Goal: Register for event/course

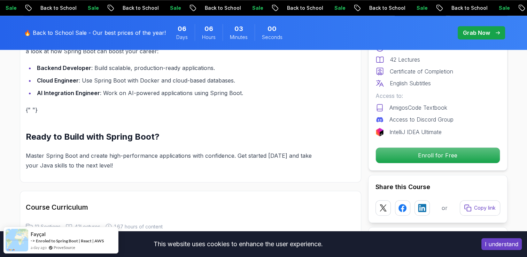
scroll to position [905, 0]
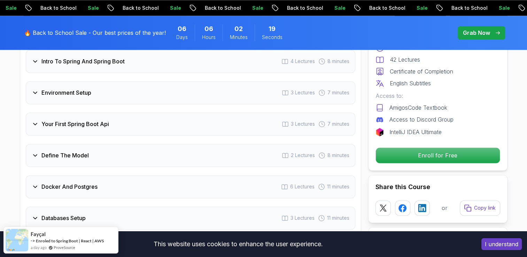
scroll to position [975, 0]
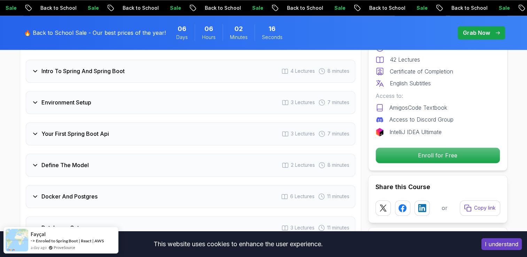
click at [87, 192] on h3 "Docker And Postgres" at bounding box center [69, 196] width 56 height 8
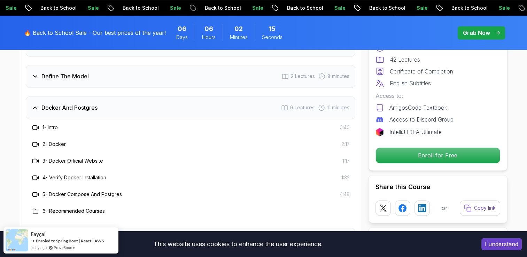
scroll to position [1044, 0]
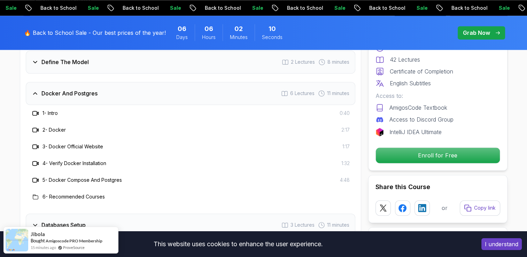
click at [91, 143] on h3 "3 - Docker Official Website" at bounding box center [72, 146] width 61 height 7
click at [34, 143] on icon at bounding box center [35, 146] width 7 height 7
click at [48, 160] on h3 "4 - Verify Docker Installation" at bounding box center [74, 163] width 64 height 7
click at [68, 160] on h3 "4 - Verify Docker Installation" at bounding box center [74, 163] width 64 height 7
click at [66, 176] on h3 "5 - Docker Compose And Postgres" at bounding box center [81, 179] width 79 height 7
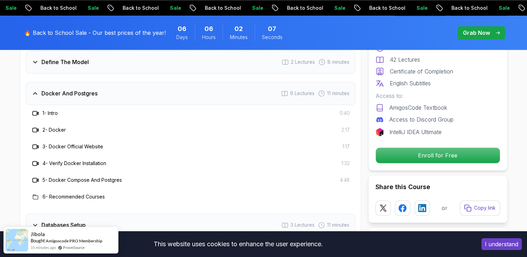
click at [65, 193] on h3 "6 - Recommended Courses" at bounding box center [73, 196] width 62 height 7
click at [58, 109] on div "1 - Intro" at bounding box center [44, 113] width 26 height 8
click at [60, 125] on div "2 - Docker 2:17" at bounding box center [190, 129] width 329 height 17
click at [285, 90] on icon at bounding box center [284, 93] width 7 height 7
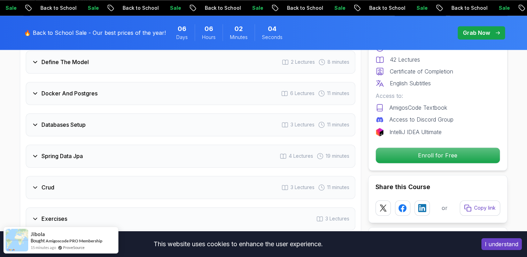
click at [277, 82] on div "Docker And Postgres 6 Lectures 11 minutes" at bounding box center [190, 93] width 329 height 23
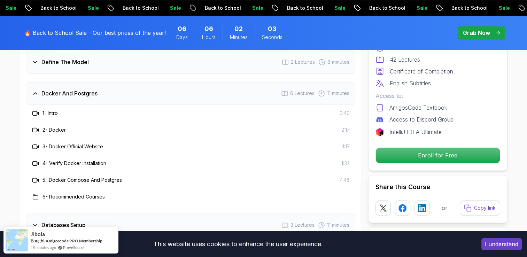
click at [67, 126] on div "2 - Docker 2:17" at bounding box center [190, 130] width 318 height 8
click at [61, 125] on div "2 - Docker 2:17" at bounding box center [190, 129] width 329 height 17
click at [72, 143] on h3 "3 - Docker Official Website" at bounding box center [72, 146] width 61 height 7
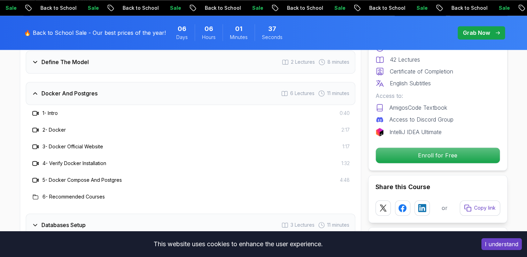
click at [75, 143] on h3 "3 - Docker Official Website" at bounding box center [72, 146] width 61 height 7
click at [36, 143] on icon at bounding box center [35, 146] width 7 height 7
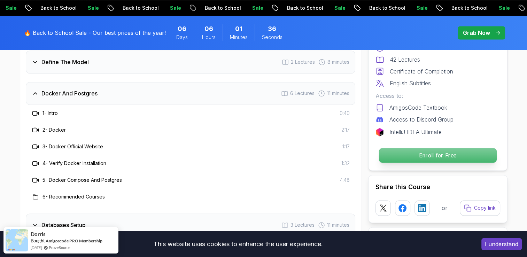
click at [405, 152] on p "Enroll for Free" at bounding box center [437, 155] width 118 height 15
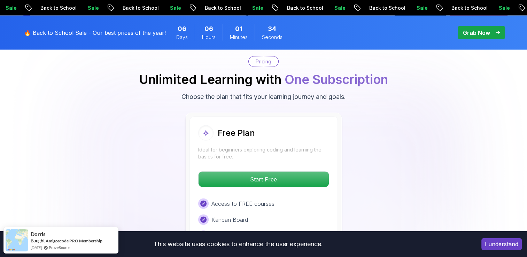
scroll to position [1516, 0]
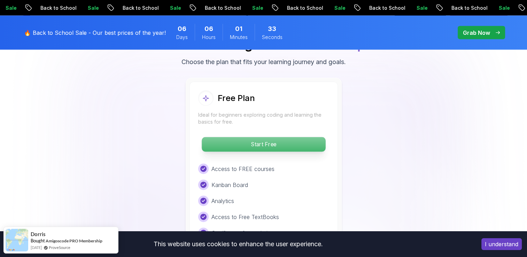
click at [245, 137] on p "Start Free" at bounding box center [264, 144] width 124 height 15
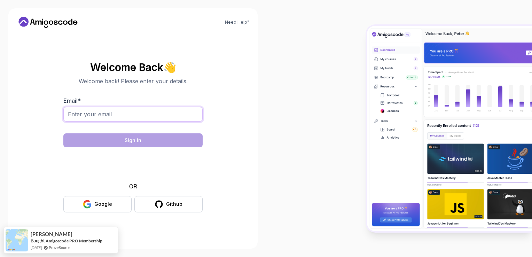
click at [125, 112] on input "Email *" at bounding box center [132, 114] width 139 height 15
type input "romain.daguet@atos.net"
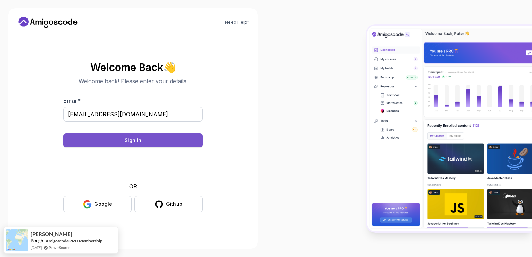
click at [120, 143] on button "Sign in" at bounding box center [132, 140] width 139 height 14
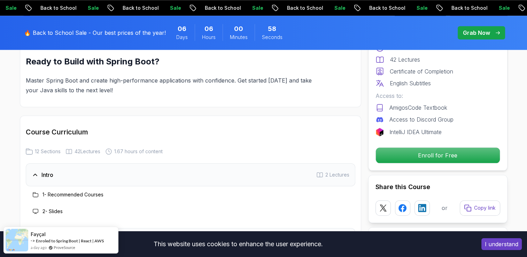
scroll to position [870, 0]
